Goal: Task Accomplishment & Management: Manage account settings

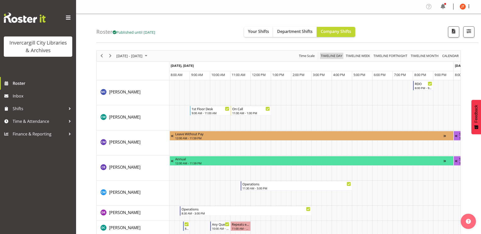
click at [331, 56] on span "Timeline Day" at bounding box center [331, 56] width 23 height 6
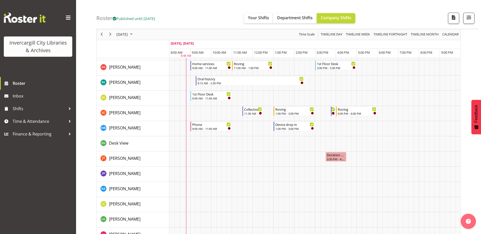
scroll to position [304, 0]
click at [333, 157] on div "3:30 PM - 4:30 PM" at bounding box center [335, 158] width 19 height 4
click at [336, 155] on div "Duration 1 hours - [PERSON_NAME]" at bounding box center [335, 154] width 19 height 5
click at [337, 156] on div "Duration 1 hours - [PERSON_NAME]" at bounding box center [335, 154] width 19 height 5
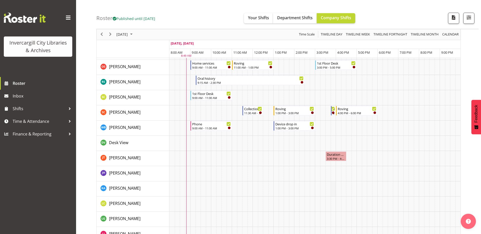
click at [330, 189] on td "Timeline Day of October 8, 2025" at bounding box center [332, 188] width 5 height 15
click at [332, 156] on div "Duration 1 hours - [PERSON_NAME]" at bounding box center [335, 154] width 19 height 5
click at [361, 154] on td "Timeline Day of October 8, 2025" at bounding box center [358, 158] width 5 height 15
click at [336, 157] on div "Duration 1 hours - Glen Tomlinson 3:30 PM - 4:30 PM" at bounding box center [335, 157] width 19 height 10
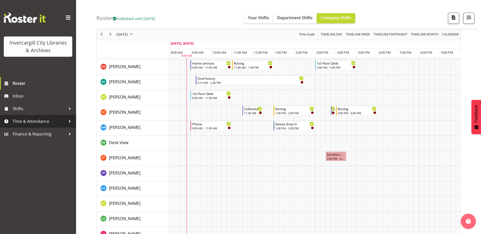
click at [35, 123] on span "Time & Attendance" at bounding box center [39, 122] width 53 height 8
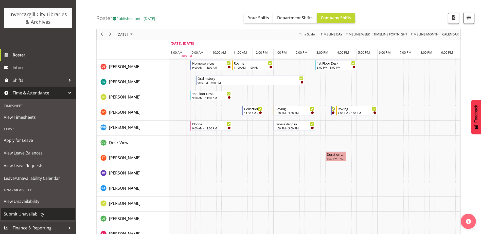
scroll to position [29, 0]
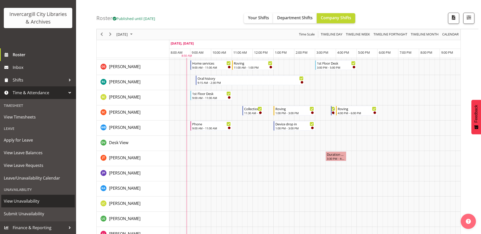
click at [32, 201] on span "View Unavailability" at bounding box center [38, 201] width 68 height 8
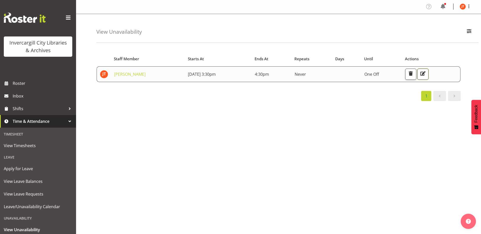
click at [426, 74] on span "button" at bounding box center [422, 73] width 7 height 7
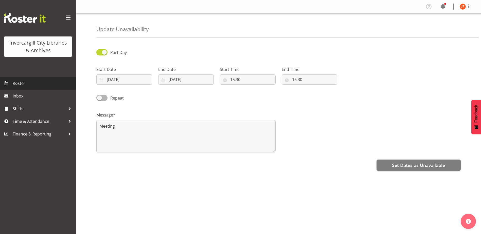
click at [22, 82] on span "Roster" at bounding box center [43, 84] width 61 height 8
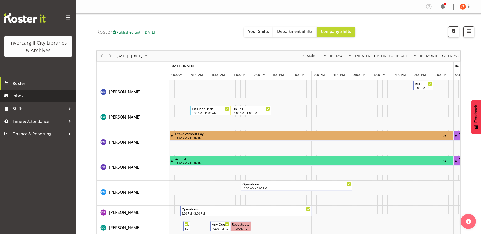
click at [18, 97] on span "Inbox" at bounding box center [43, 96] width 61 height 8
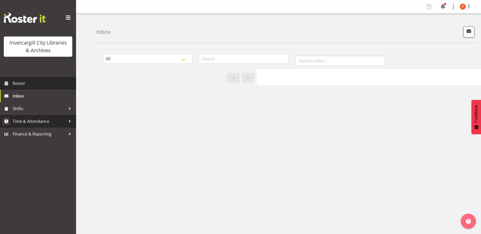
drag, startPoint x: 18, startPoint y: 85, endPoint x: 43, endPoint y: 121, distance: 44.0
click at [18, 85] on span "Roster" at bounding box center [43, 84] width 61 height 8
